Goal: Task Accomplishment & Management: Manage account settings

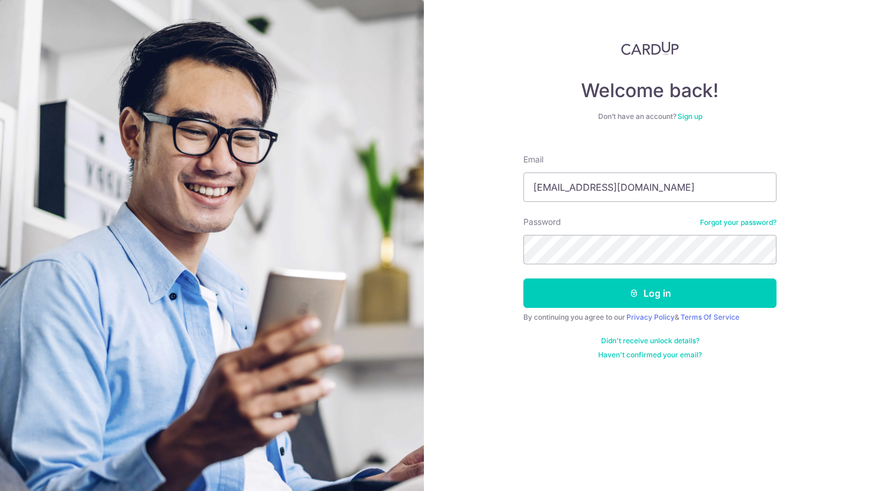
type input "cherylashleyc@gmail.com"
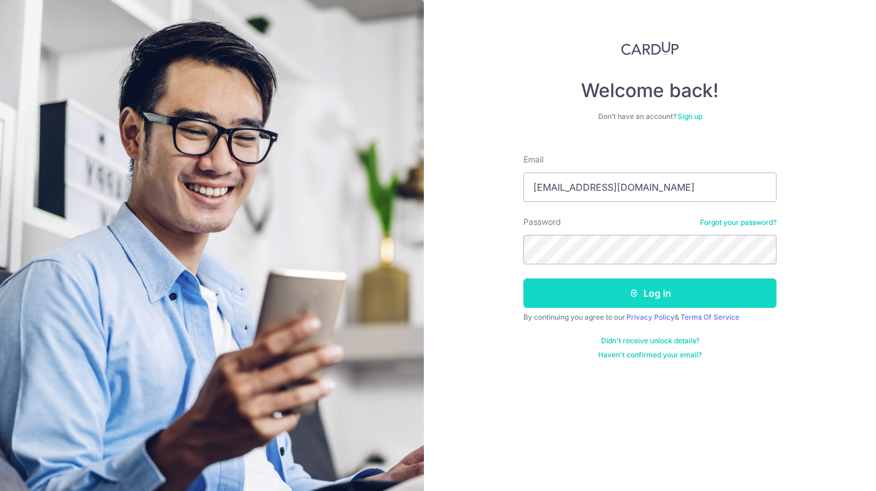
click at [735, 298] on button "Log in" at bounding box center [650, 293] width 253 height 29
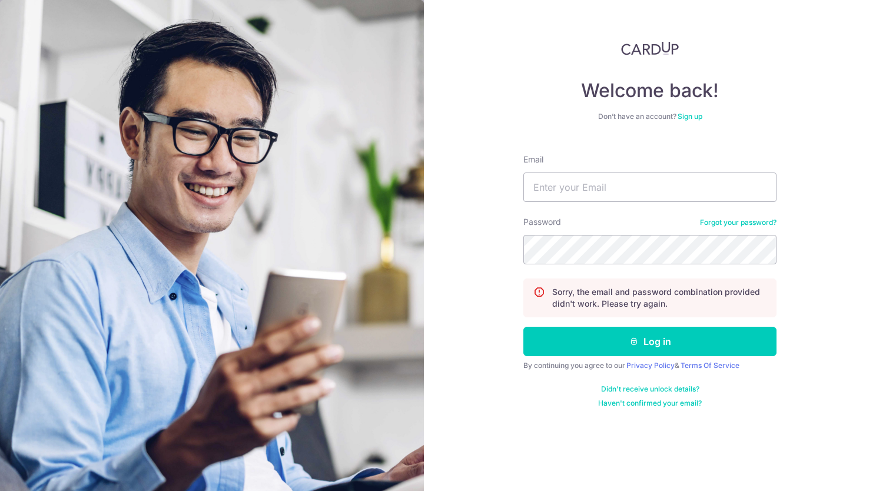
click at [750, 222] on link "Forgot your password?" at bounding box center [738, 222] width 77 height 9
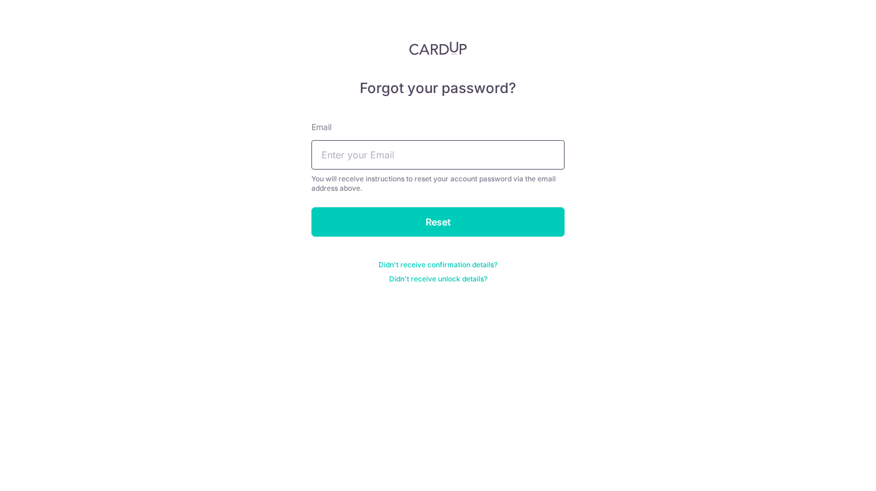
click at [378, 157] on input "text" at bounding box center [438, 154] width 253 height 29
type input "cherylashleyc@gmail.com"
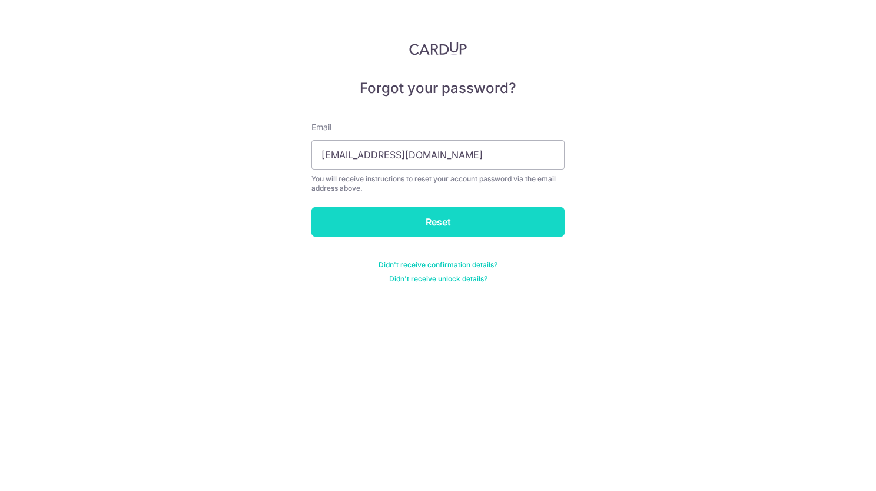
click at [448, 220] on input "Reset" at bounding box center [438, 221] width 253 height 29
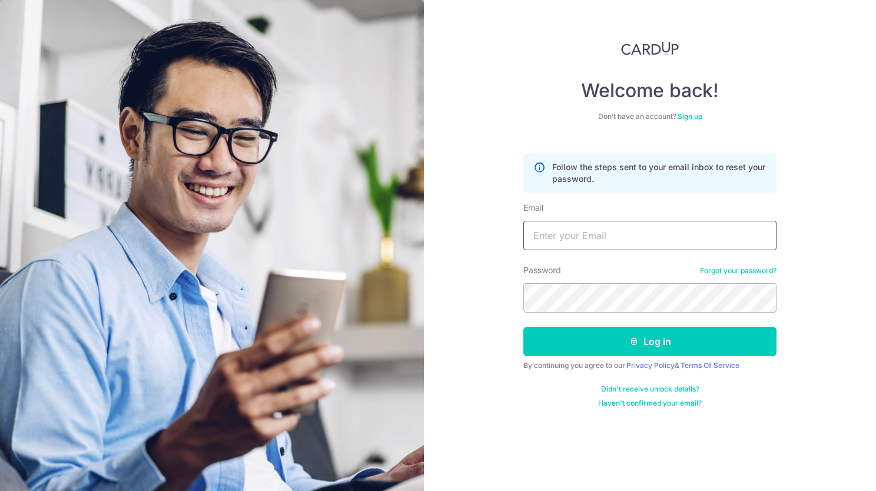
click at [582, 246] on input "Email" at bounding box center [650, 235] width 253 height 29
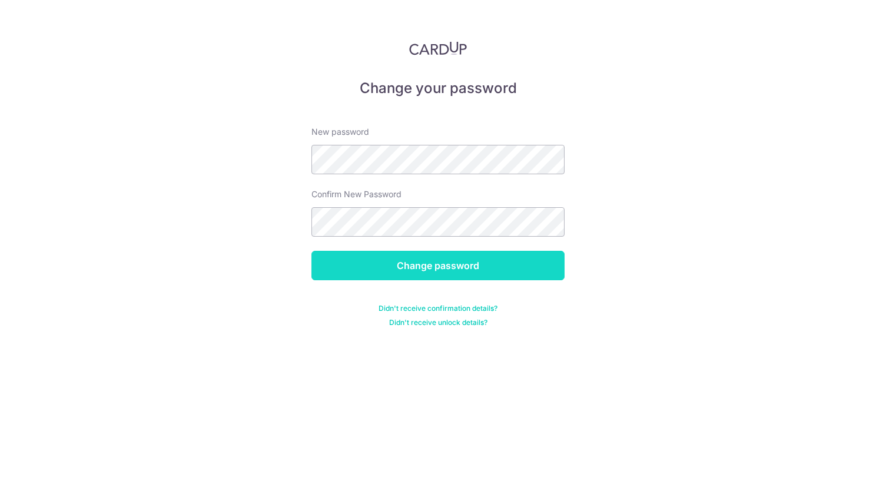
click at [512, 259] on input "Change password" at bounding box center [438, 265] width 253 height 29
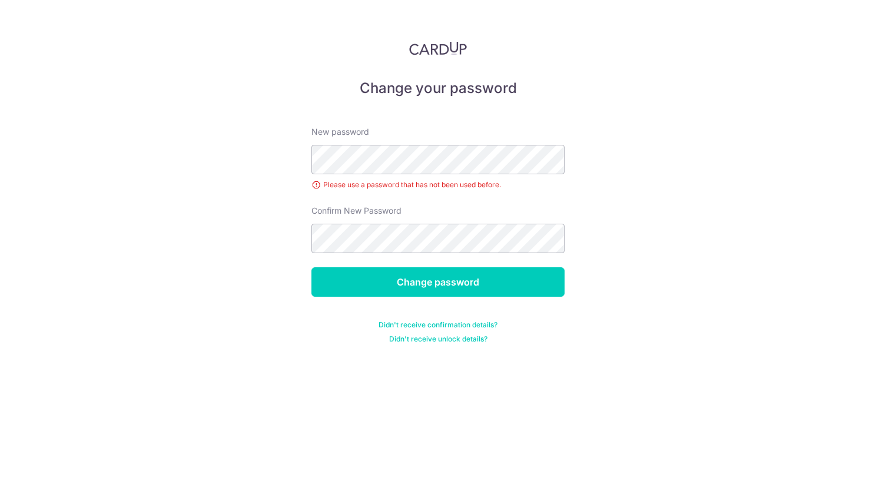
click at [488, 133] on div "New password Please use a password that has not been used before." at bounding box center [438, 158] width 253 height 65
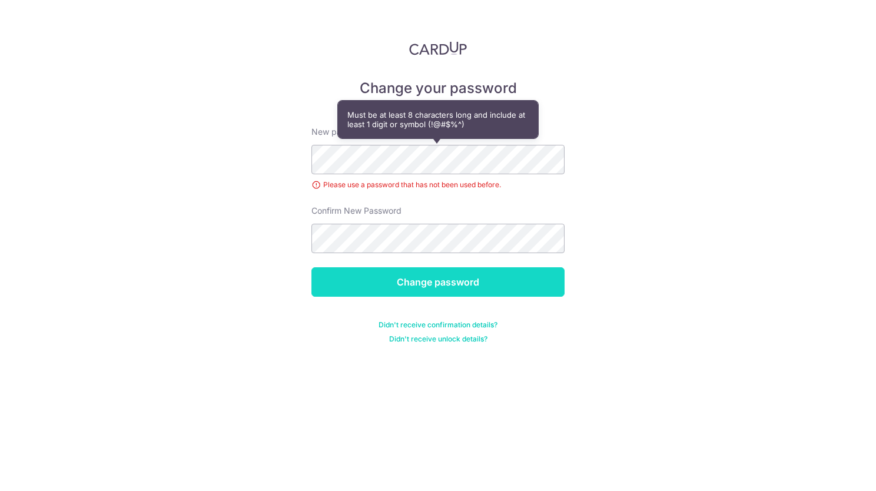
click at [449, 282] on input "Change password" at bounding box center [438, 281] width 253 height 29
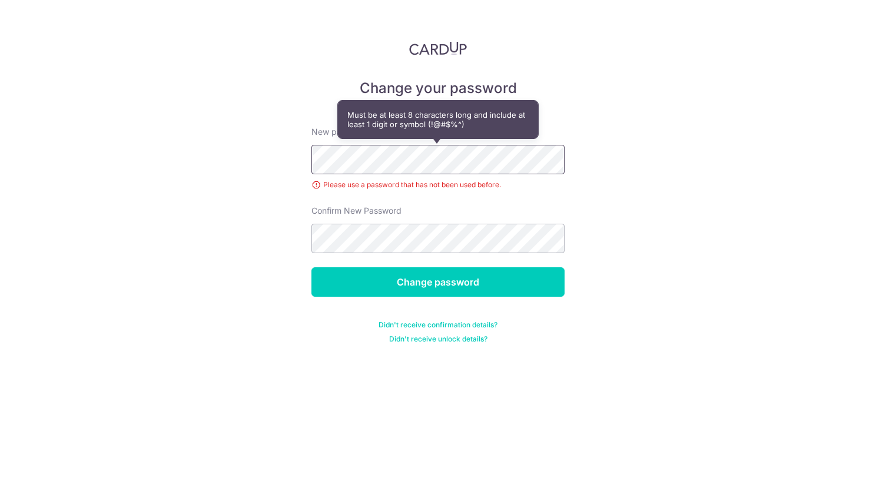
click at [200, 171] on div "Change your password New password Please use a password that has not been used …" at bounding box center [438, 245] width 876 height 491
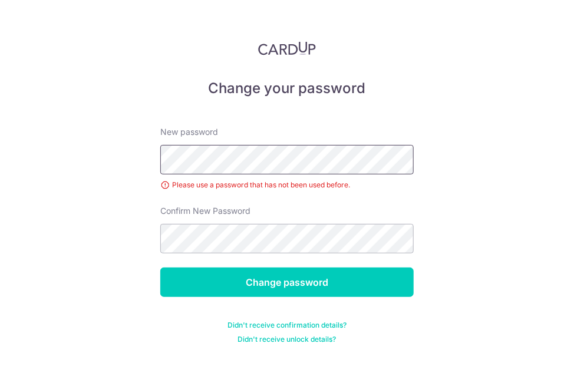
click at [0, 129] on html "Change your password New password Please use a password that has not been used …" at bounding box center [287, 191] width 574 height 383
click at [426, 157] on div "Change your password New password Please use a password that has not been used …" at bounding box center [287, 191] width 574 height 383
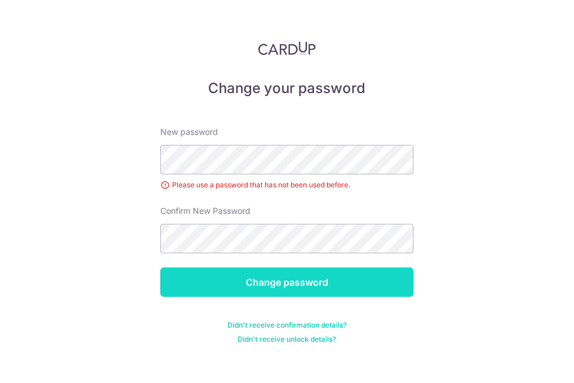
click at [275, 276] on input "Change password" at bounding box center [286, 281] width 253 height 29
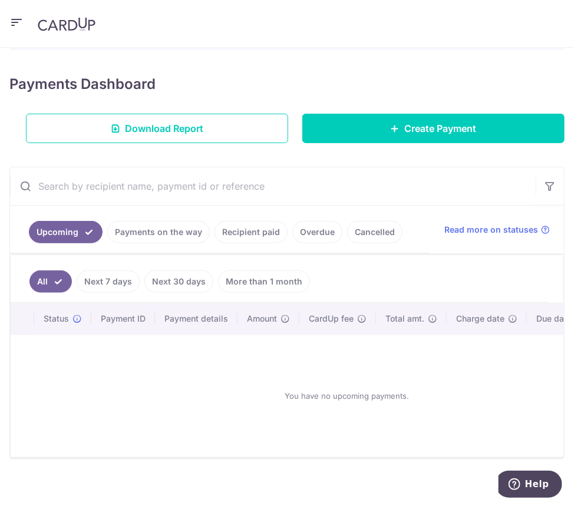
scroll to position [154, 0]
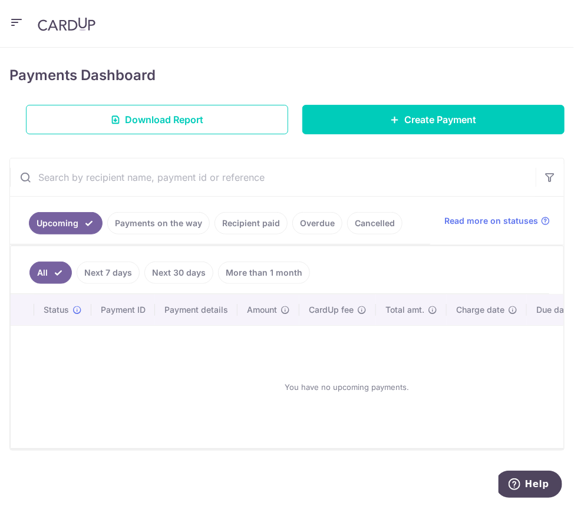
click at [168, 223] on link "Payments on the way" at bounding box center [158, 223] width 102 height 22
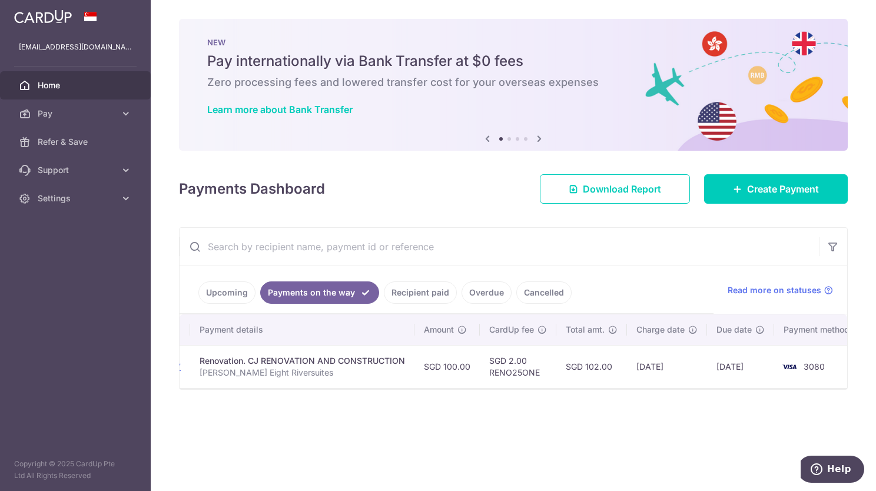
scroll to position [0, 220]
click at [573, 6] on div "× Pause Schedule Pause all future payments in this series Pause just this one p…" at bounding box center [514, 245] width 726 height 491
click at [573, 382] on div "× Pause Schedule Pause all future payments in this series Pause just this one p…" at bounding box center [514, 245] width 726 height 491
